Goal: Task Accomplishment & Management: Use online tool/utility

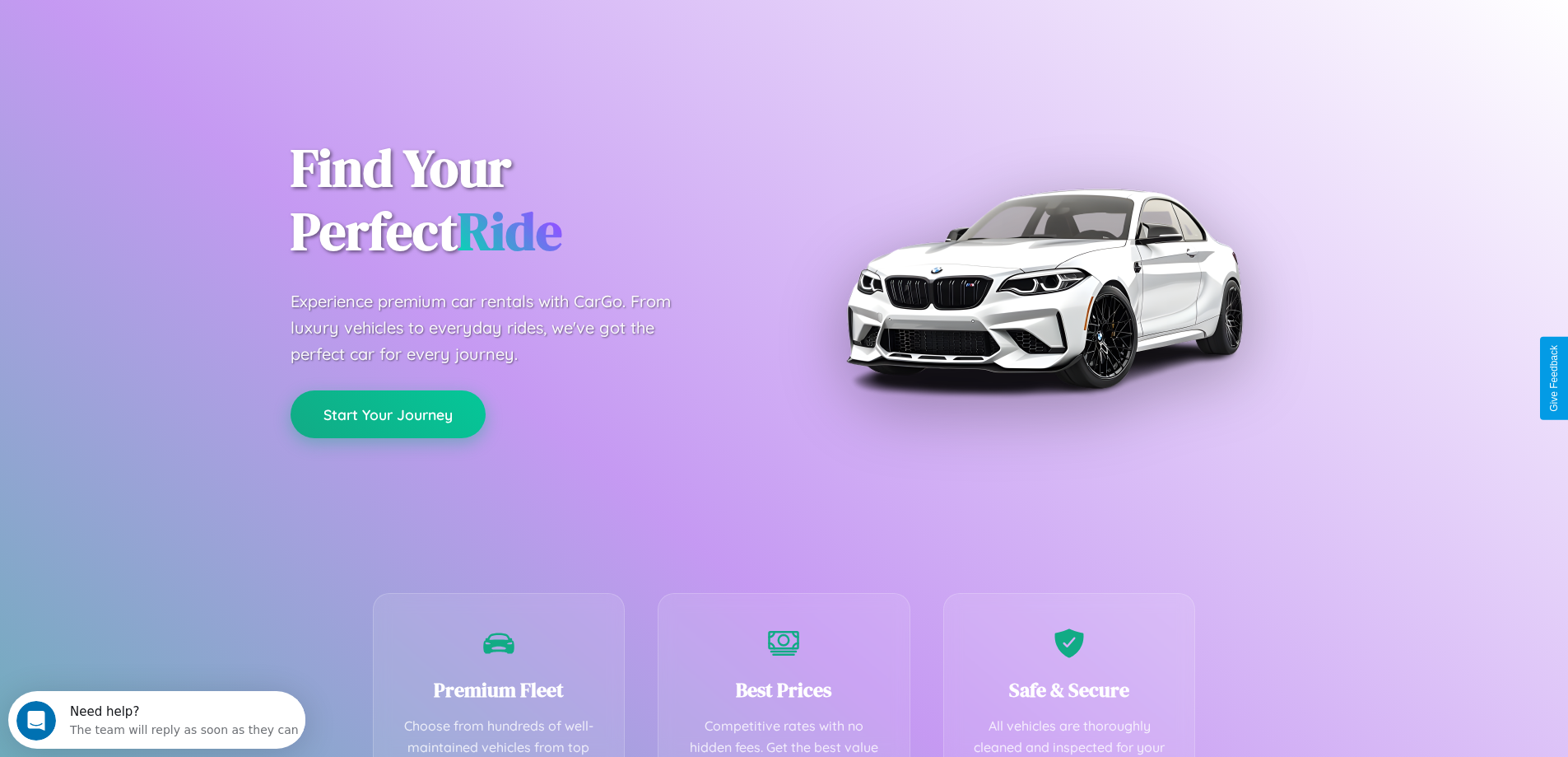
click at [387, 415] on button "Start Your Journey" at bounding box center [388, 414] width 195 height 48
click at [387, 414] on button "Start Your Journey" at bounding box center [388, 414] width 195 height 48
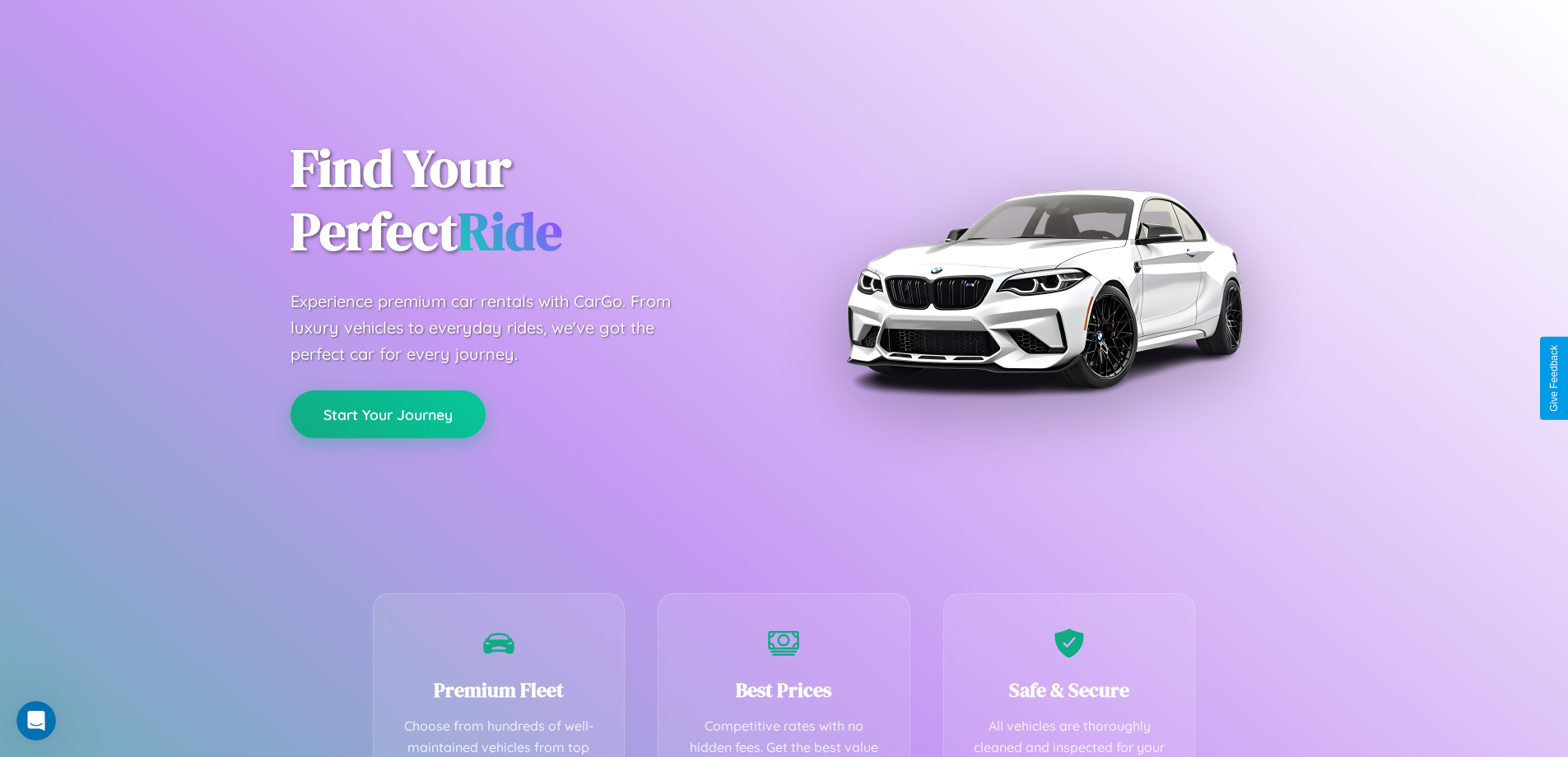
click at [387, 414] on button "Start Your Journey" at bounding box center [388, 414] width 195 height 48
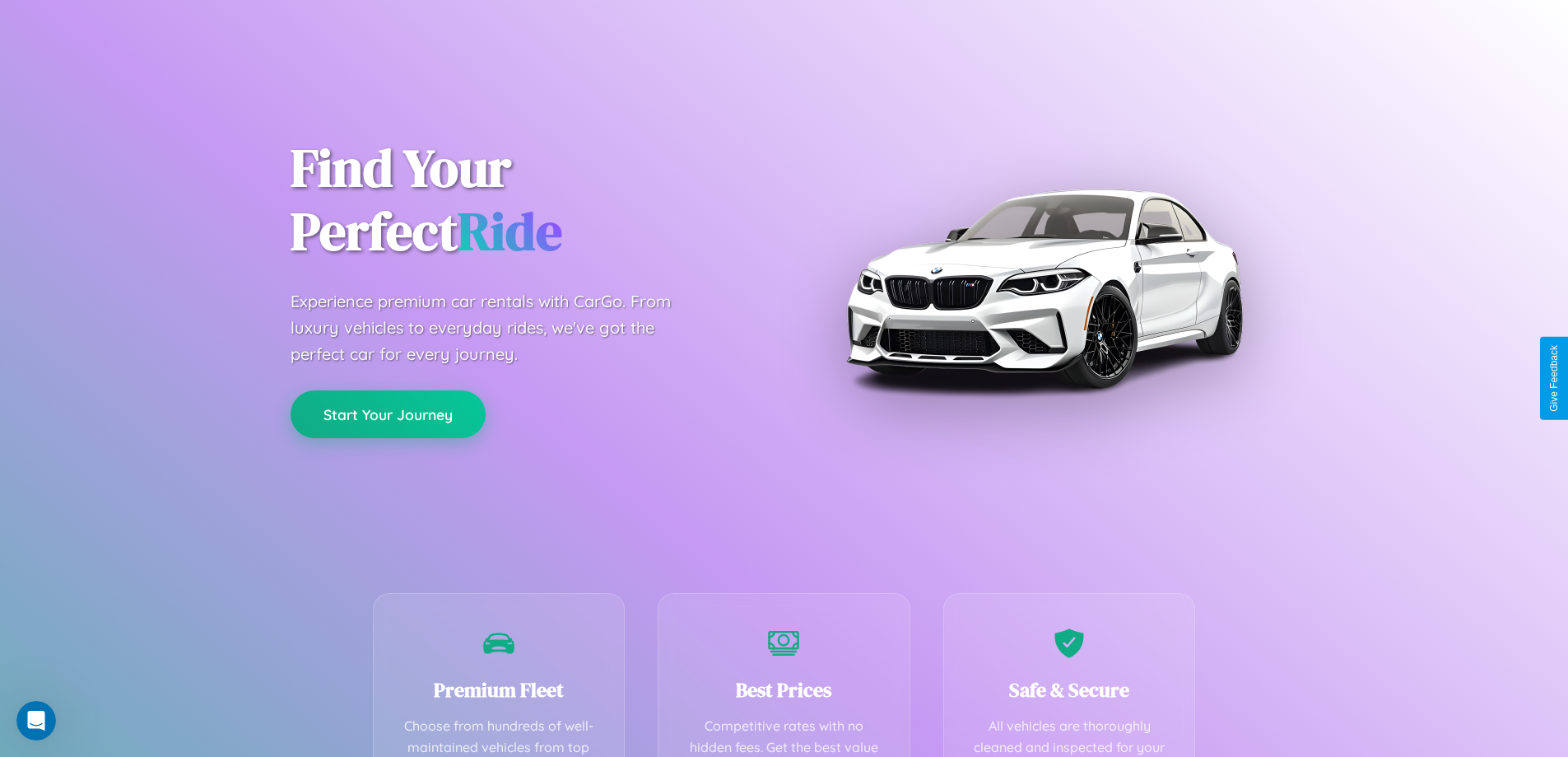
click at [387, 414] on button "Start Your Journey" at bounding box center [388, 414] width 195 height 48
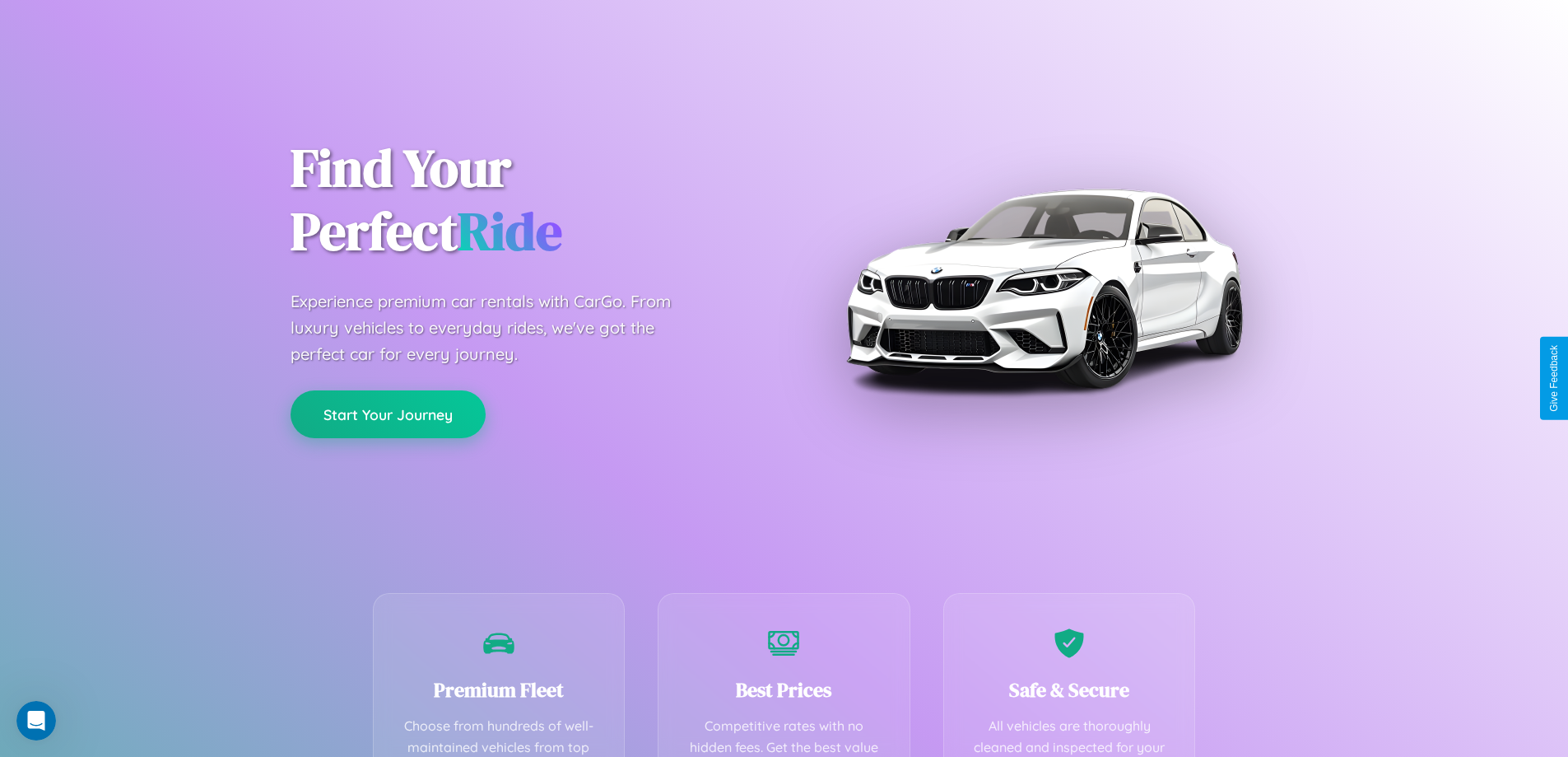
click at [387, 414] on button "Start Your Journey" at bounding box center [388, 414] width 195 height 48
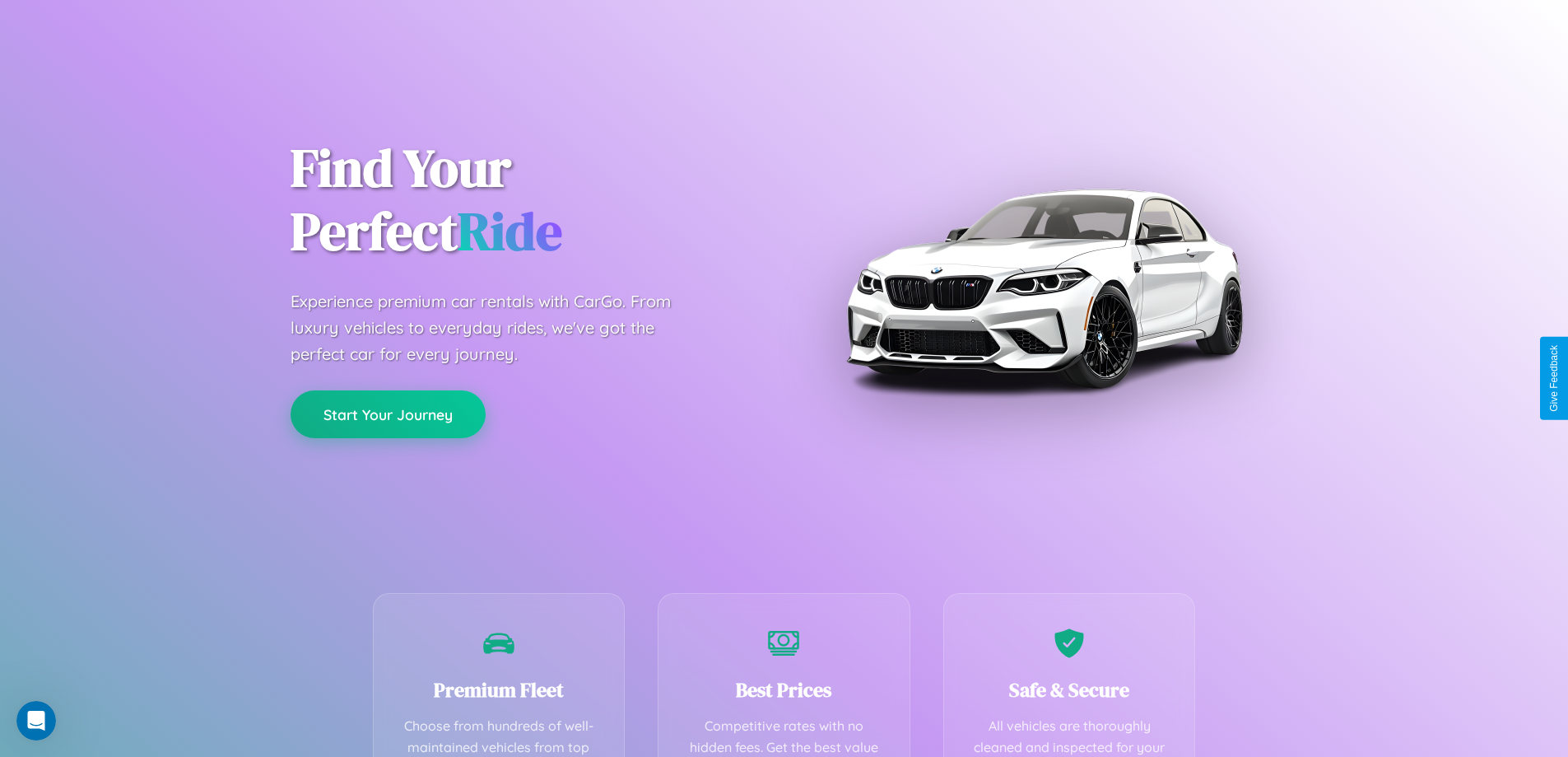
click at [387, 414] on button "Start Your Journey" at bounding box center [388, 414] width 195 height 48
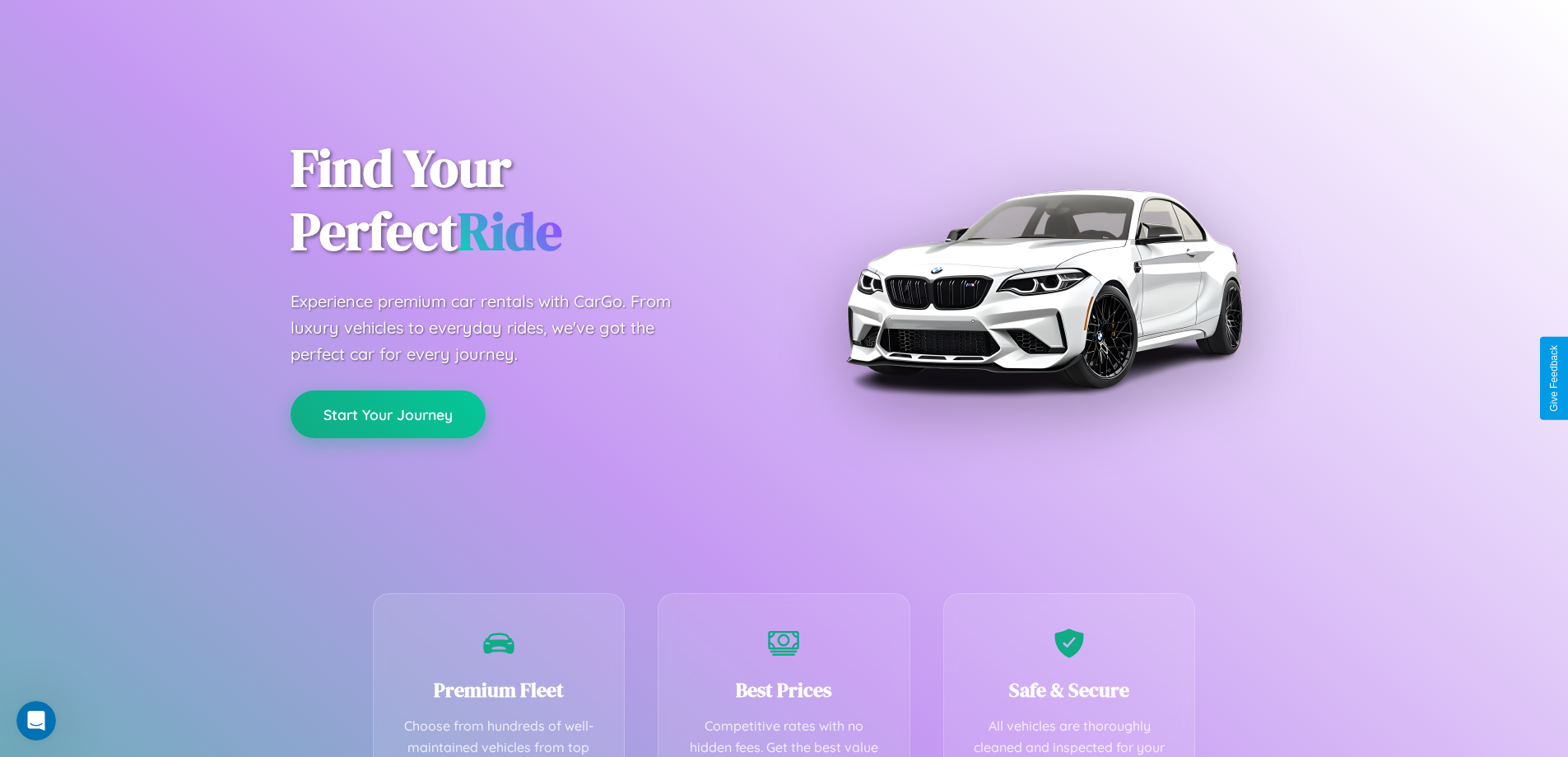
click at [387, 414] on button "Start Your Journey" at bounding box center [388, 414] width 195 height 48
